Goal: Transaction & Acquisition: Obtain resource

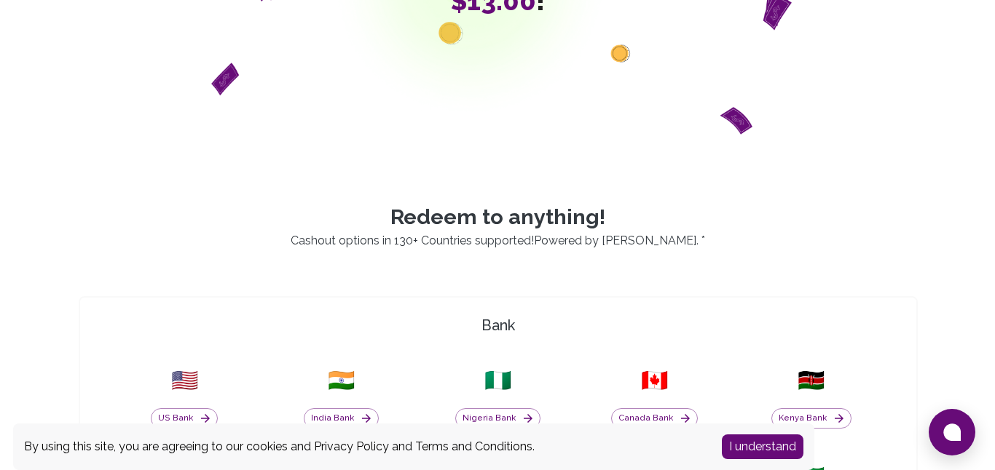
scroll to position [344, 0]
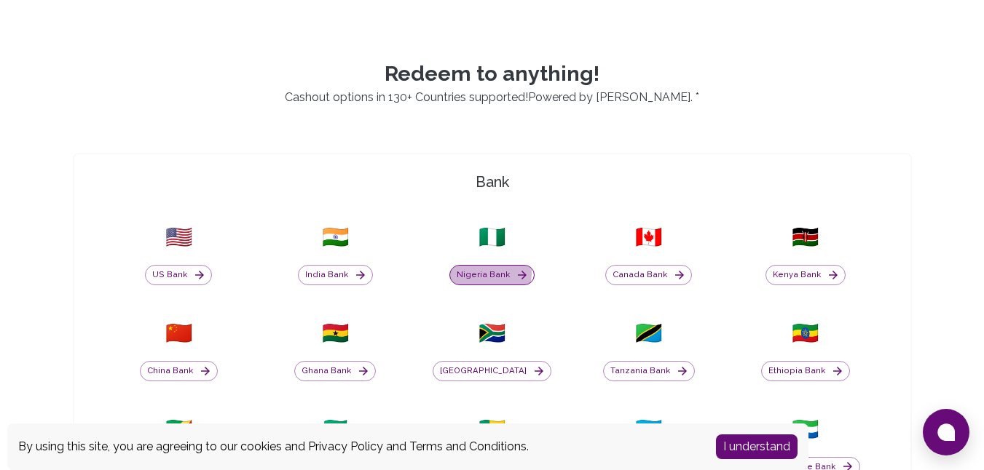
click at [486, 273] on button "Nigeria Bank" at bounding box center [491, 275] width 85 height 20
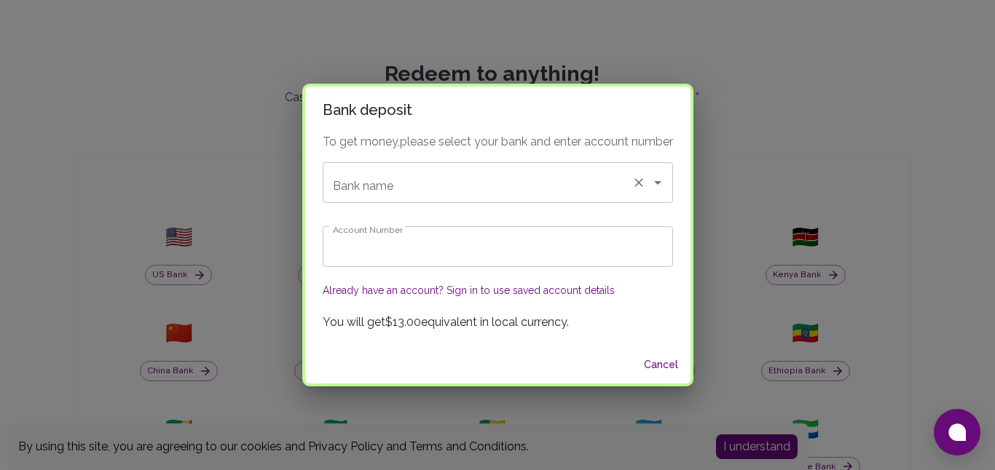
click at [620, 179] on input "Bank name" at bounding box center [477, 183] width 296 height 28
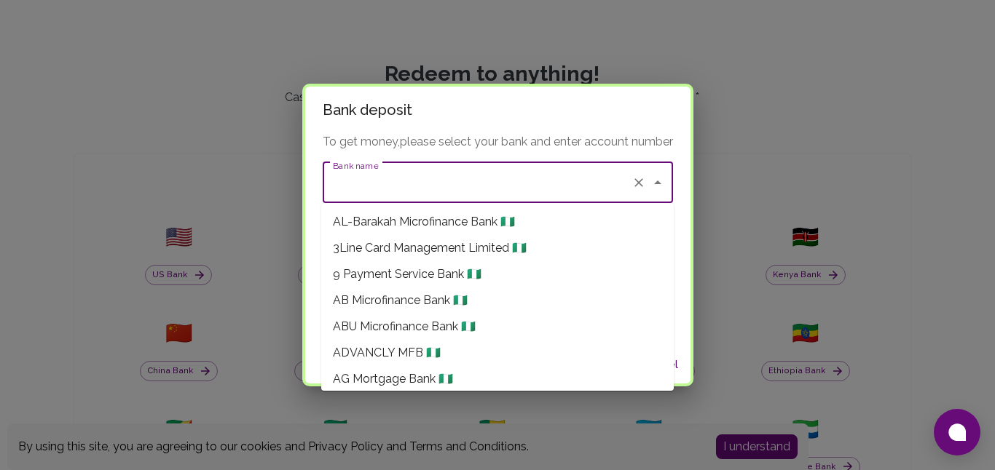
type input "p"
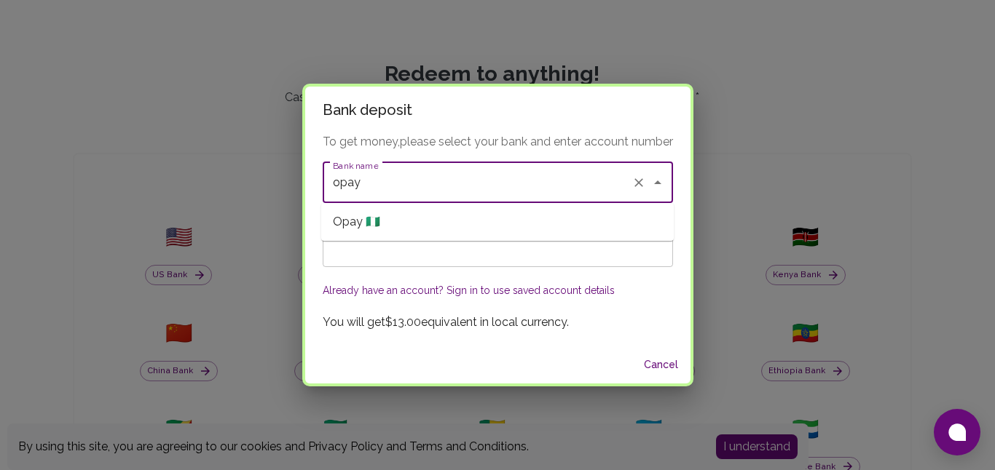
click at [508, 221] on li "Opay 🇳🇬" at bounding box center [497, 222] width 352 height 26
type input "Opay"
click at [518, 242] on input "Account Number" at bounding box center [498, 246] width 350 height 41
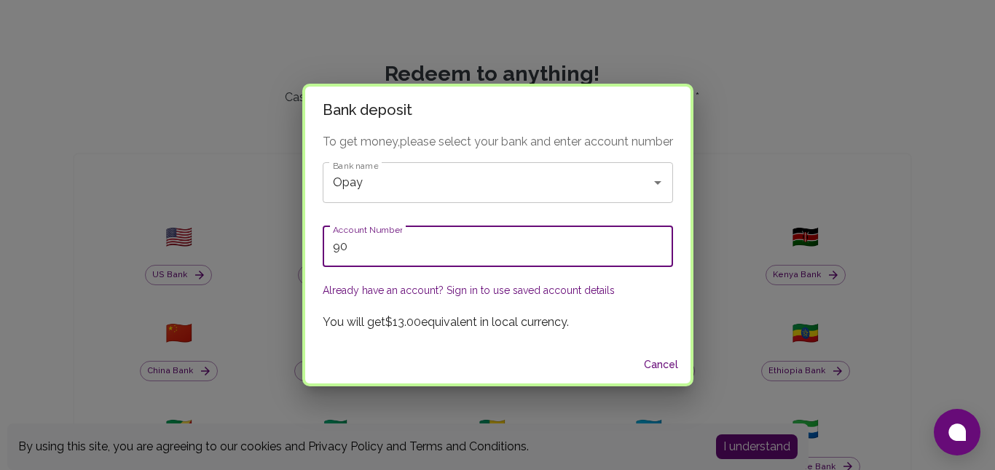
type input "9"
click at [635, 179] on icon "Clear" at bounding box center [638, 183] width 15 height 15
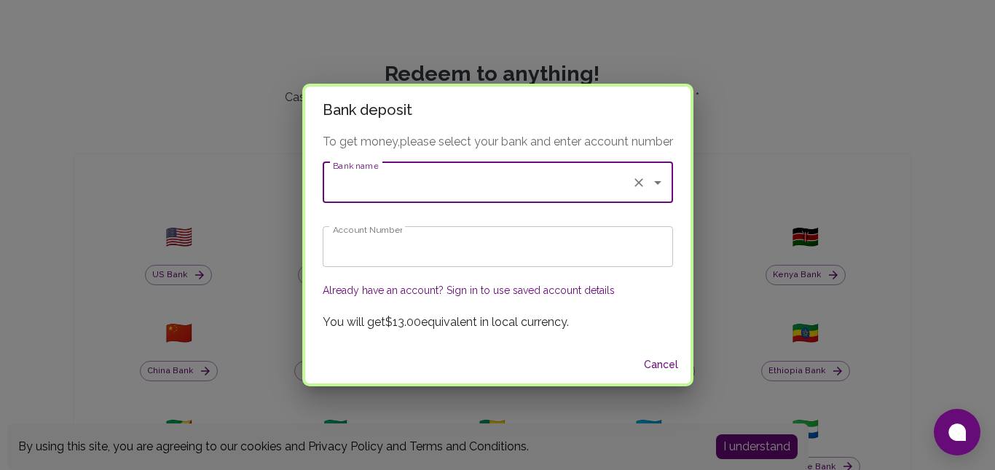
click at [583, 177] on input "Bank name" at bounding box center [477, 183] width 296 height 28
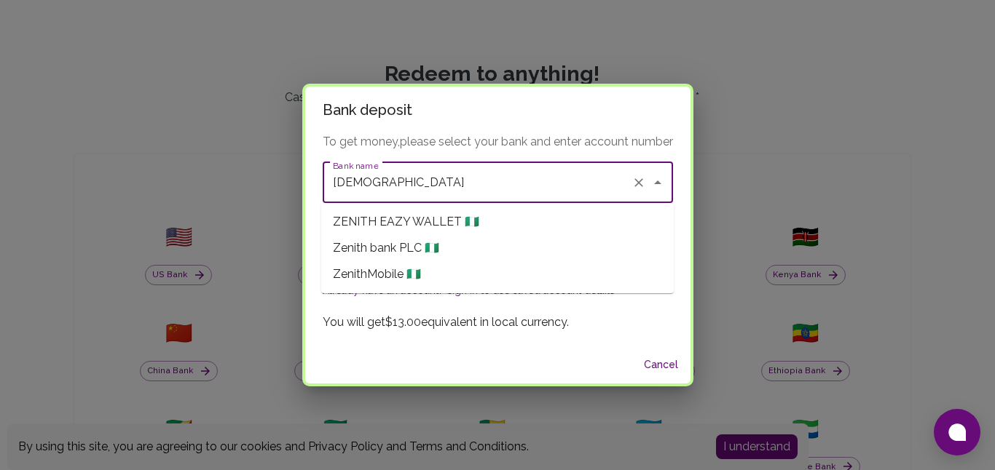
click at [510, 247] on li "Zenith bank PLC 🇳🇬" at bounding box center [497, 248] width 352 height 26
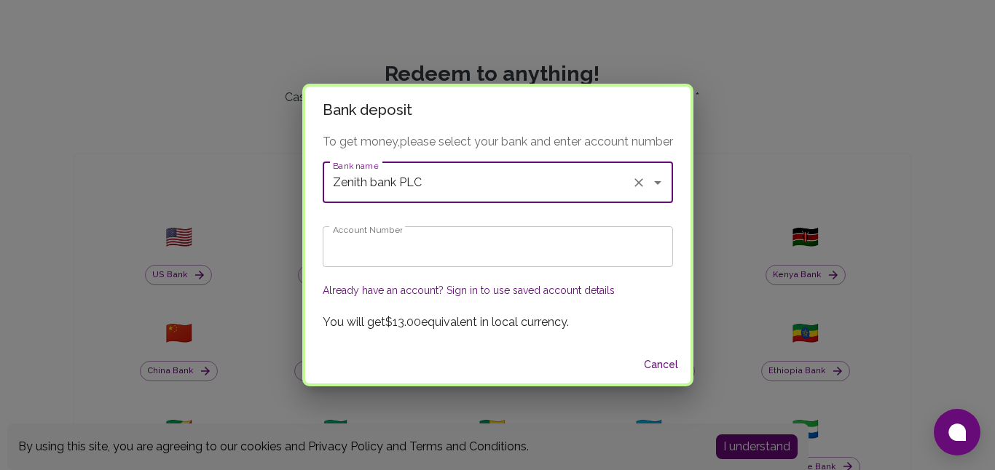
type input "Zenith bank PLC"
click at [510, 247] on input "Account Number" at bounding box center [498, 246] width 350 height 41
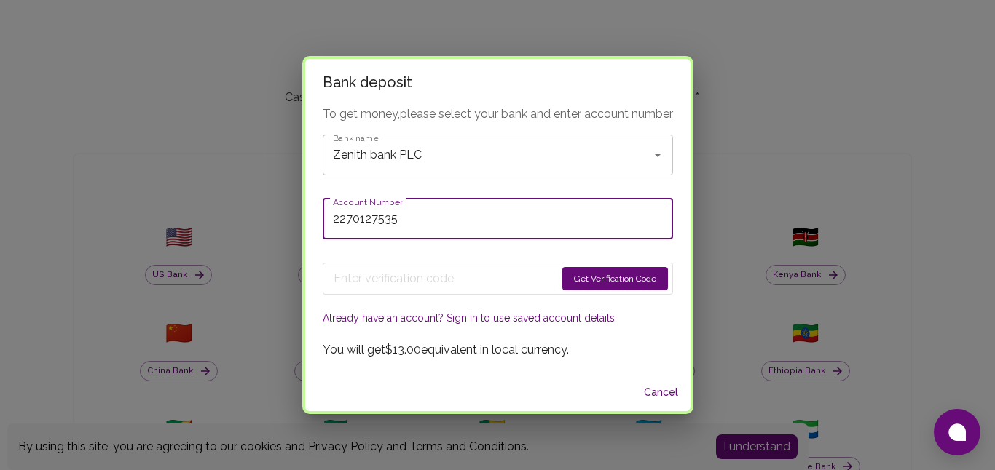
type input "2270127535"
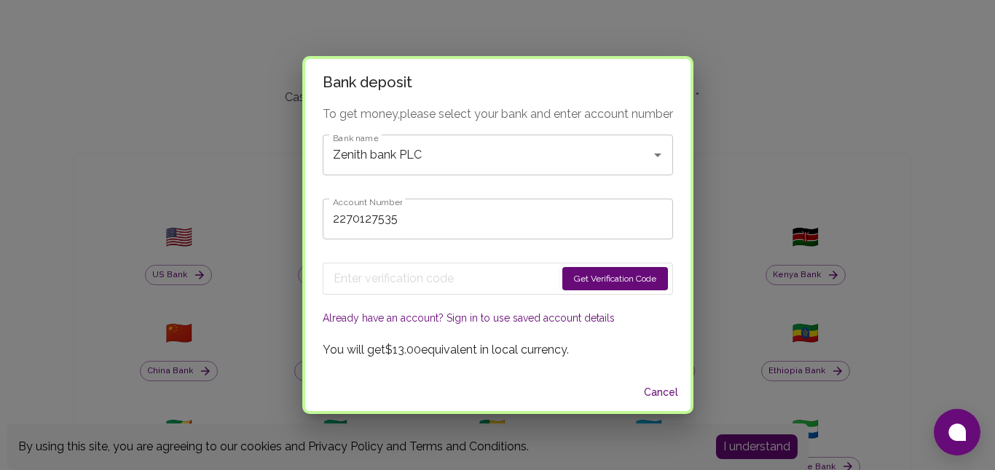
click at [586, 282] on button "Get Verification Code" at bounding box center [615, 278] width 106 height 23
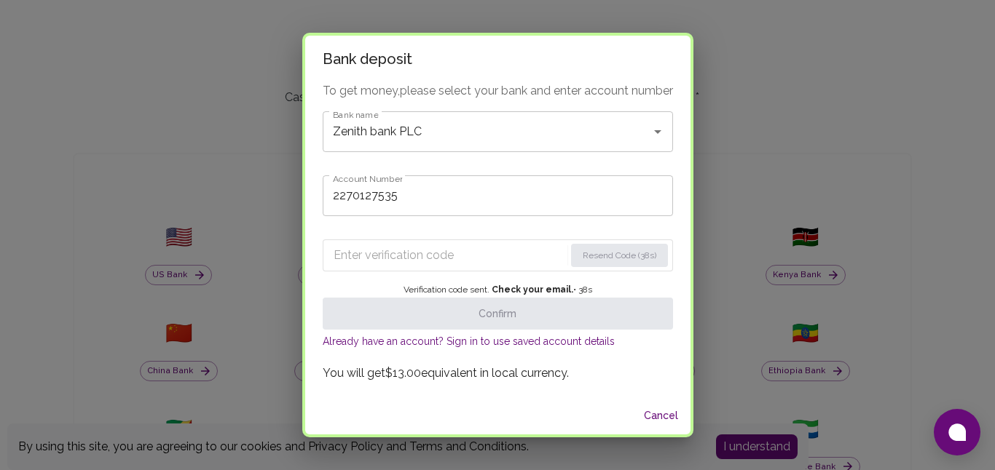
click at [383, 244] on input "Enter verification code" at bounding box center [449, 255] width 231 height 23
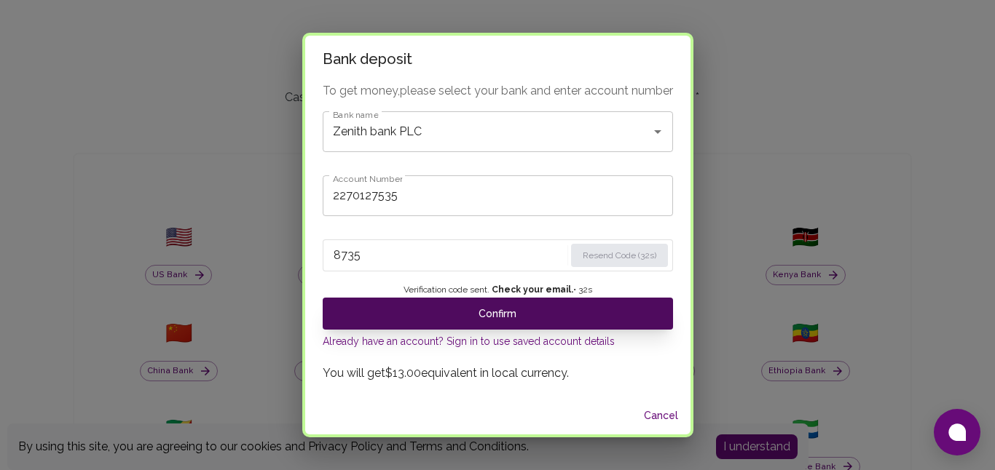
type input "8735"
click at [447, 318] on button "Confirm" at bounding box center [498, 314] width 350 height 32
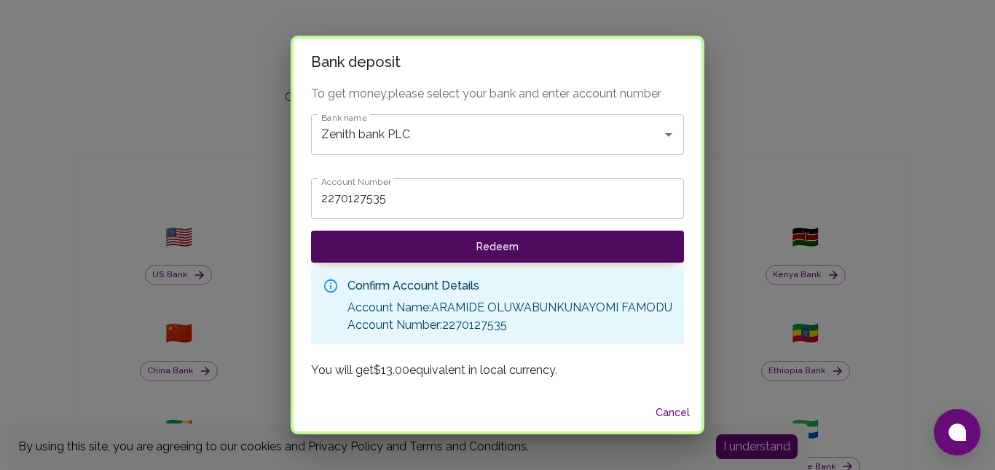
click at [457, 253] on button "Redeem" at bounding box center [497, 247] width 373 height 32
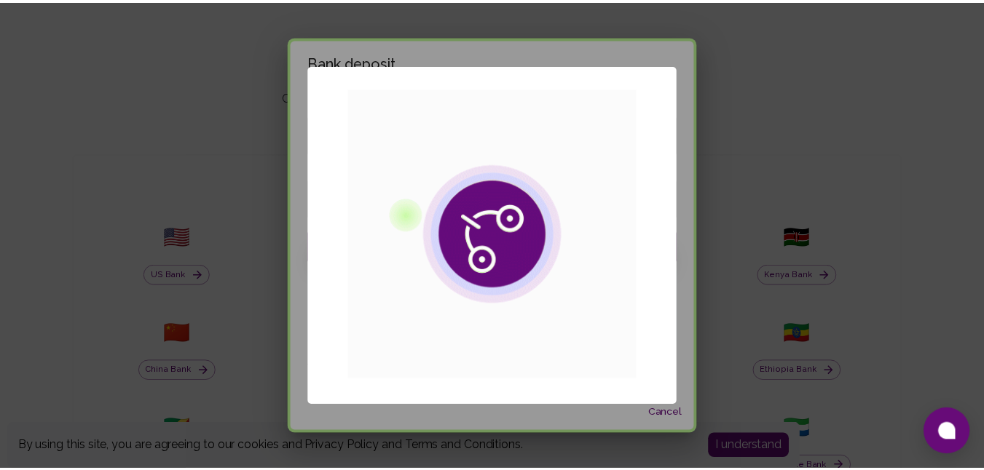
scroll to position [0, 0]
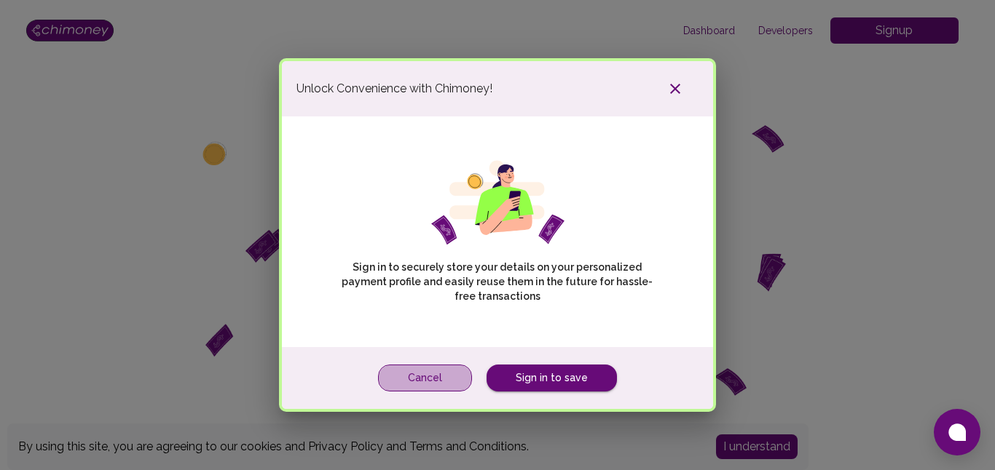
click at [438, 377] on button "Cancel" at bounding box center [425, 378] width 94 height 27
